Goal: Check status: Check status

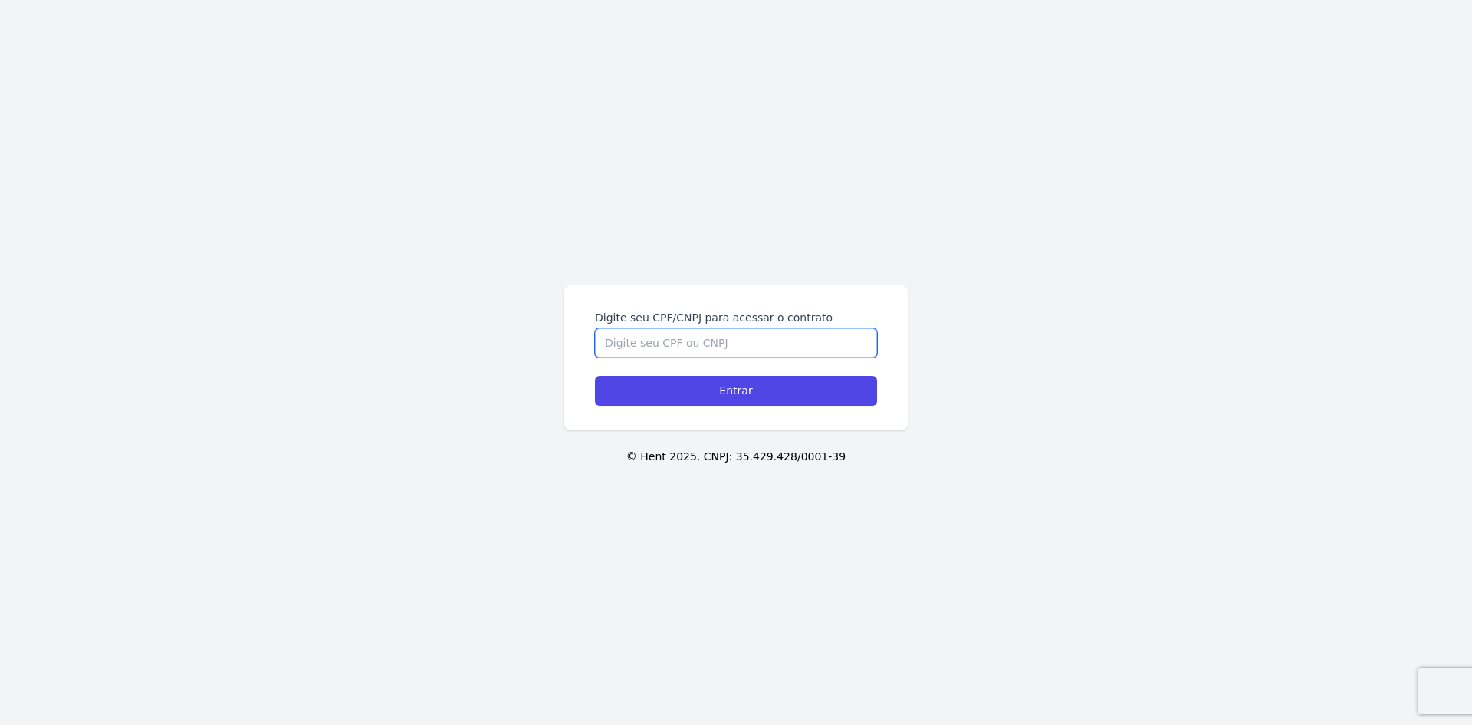
click at [782, 333] on input "Digite seu CPF/CNPJ para acessar o contrato" at bounding box center [736, 342] width 282 height 29
type input "45802447885"
click at [595, 376] on input "Entrar" at bounding box center [736, 391] width 282 height 30
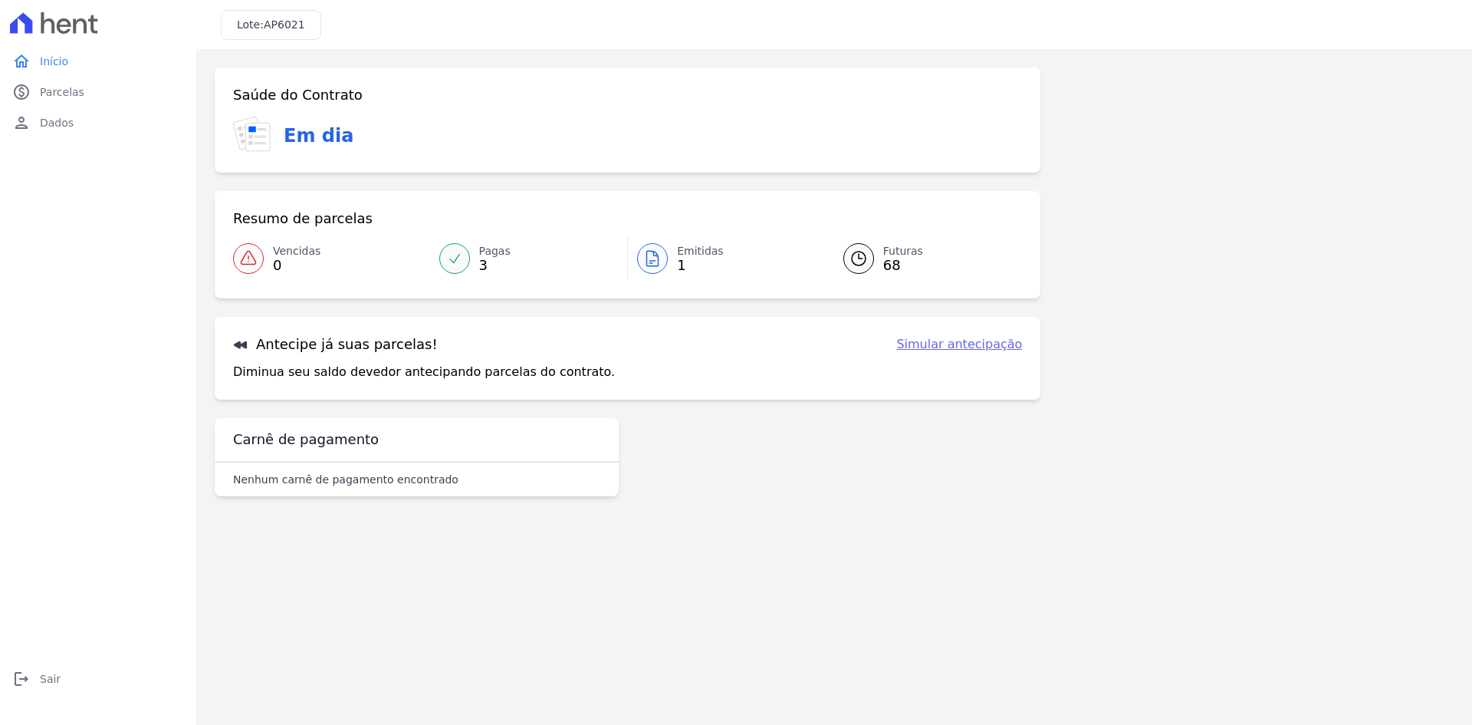
click at [893, 253] on span "Futuras" at bounding box center [903, 251] width 40 height 16
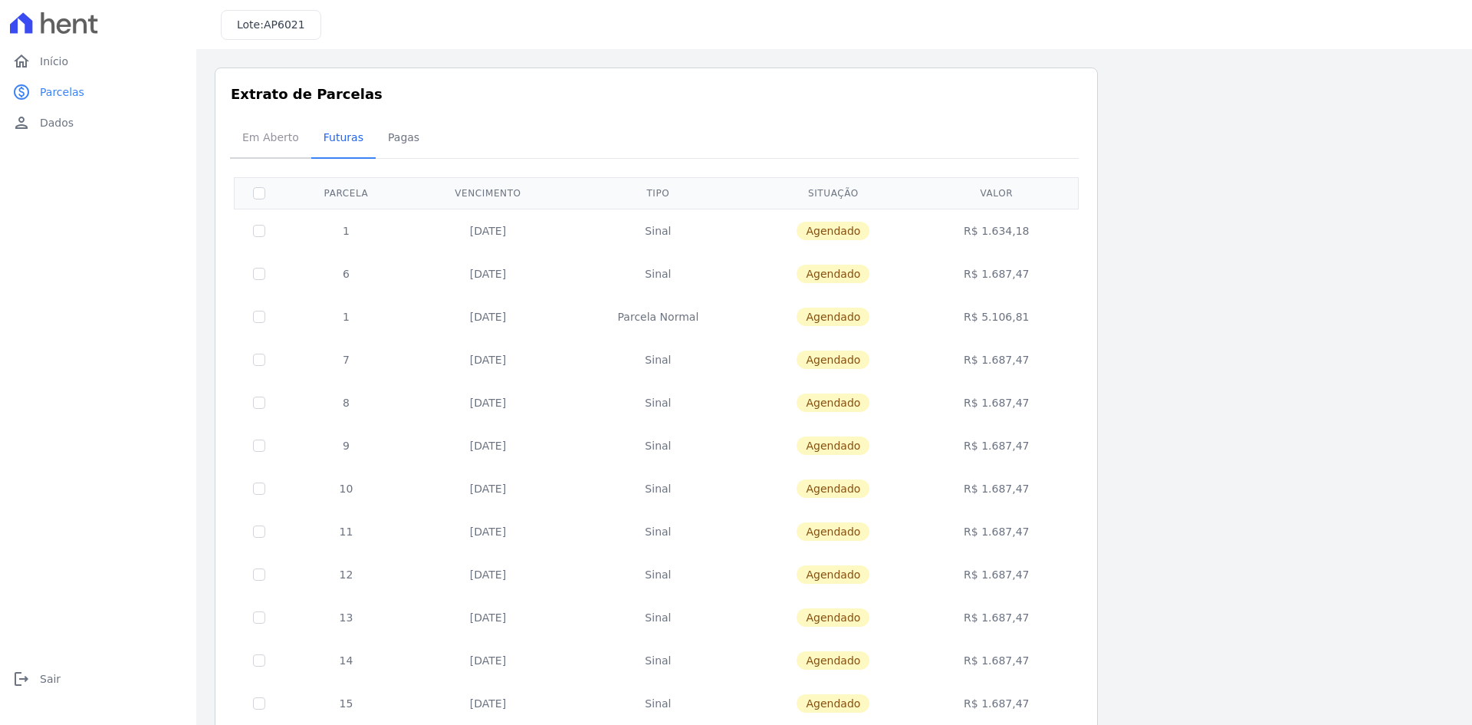
click at [258, 133] on span "Em Aberto" at bounding box center [270, 137] width 75 height 31
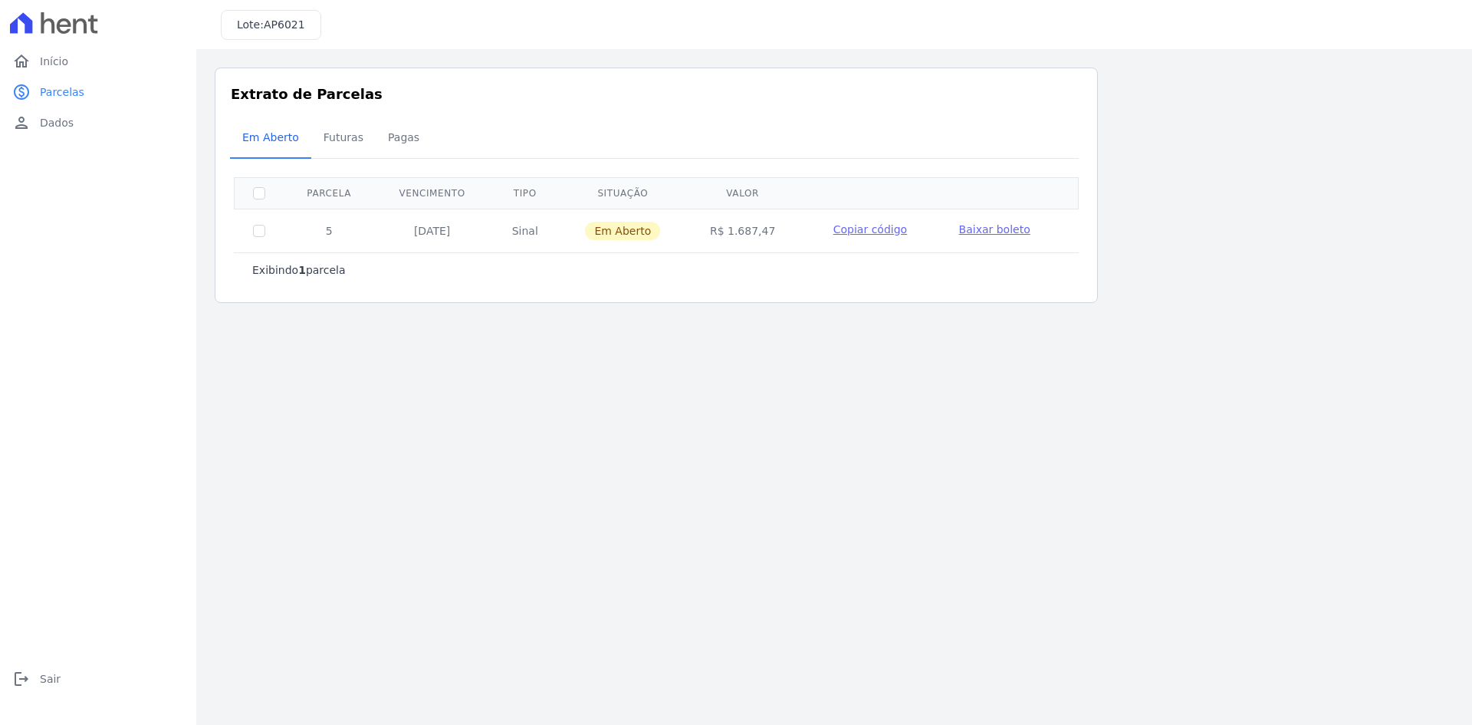
click at [871, 232] on span "Copiar código" at bounding box center [870, 229] width 74 height 12
click at [350, 139] on span "Futuras" at bounding box center [343, 137] width 58 height 31
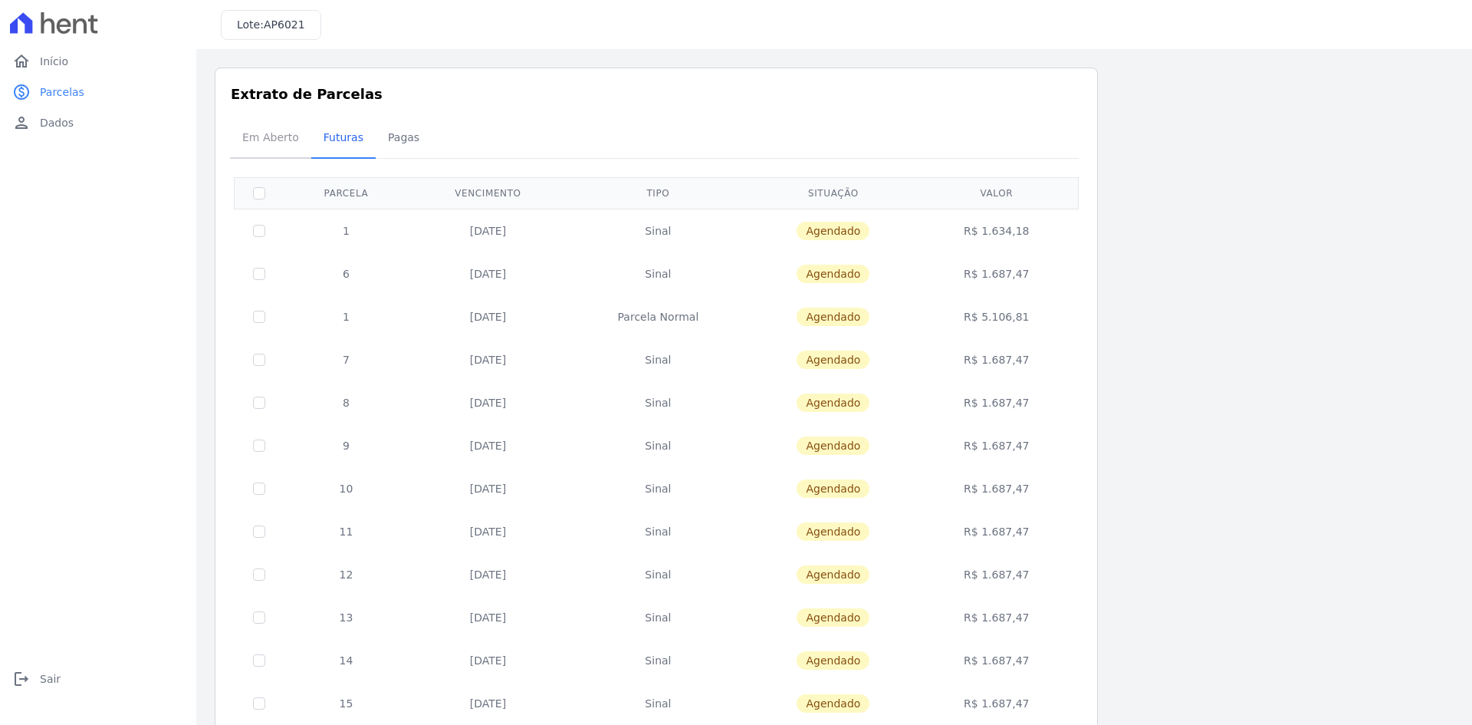
click at [257, 128] on span "Em Aberto" at bounding box center [270, 137] width 75 height 31
